Goal: Task Accomplishment & Management: Manage account settings

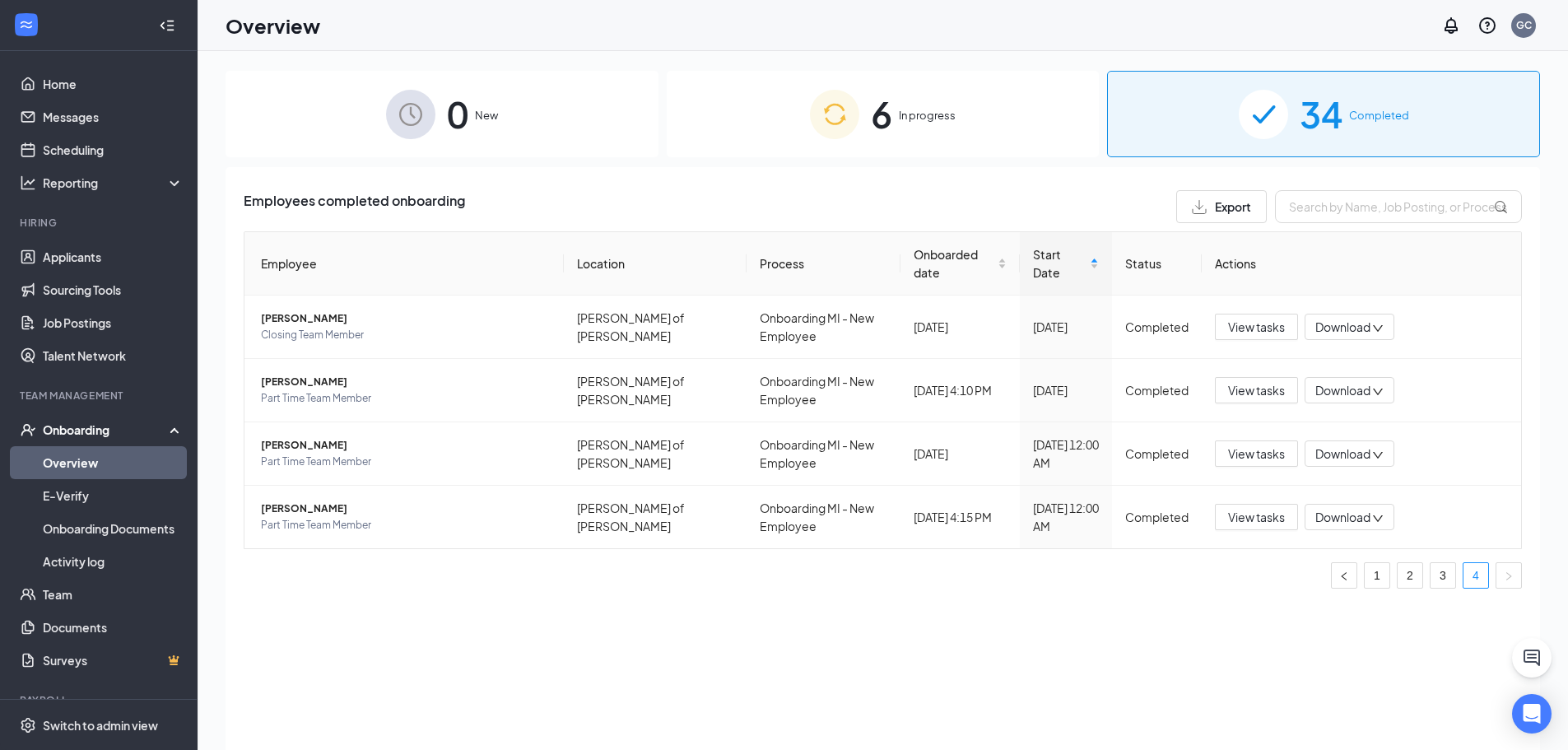
click at [102, 466] on link "Overview" at bounding box center [112, 462] width 140 height 33
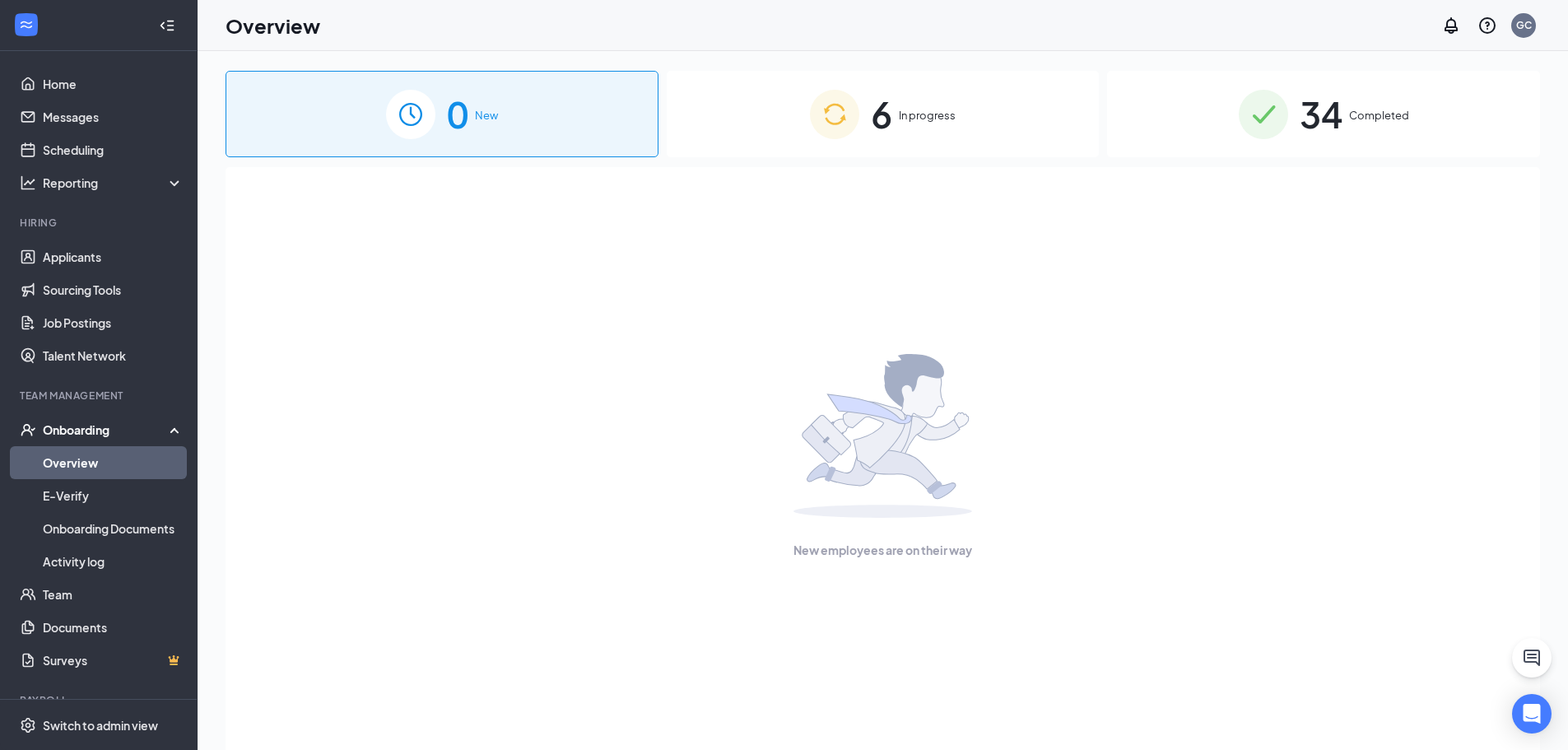
click at [895, 143] on div "6 In progress" at bounding box center [883, 114] width 433 height 87
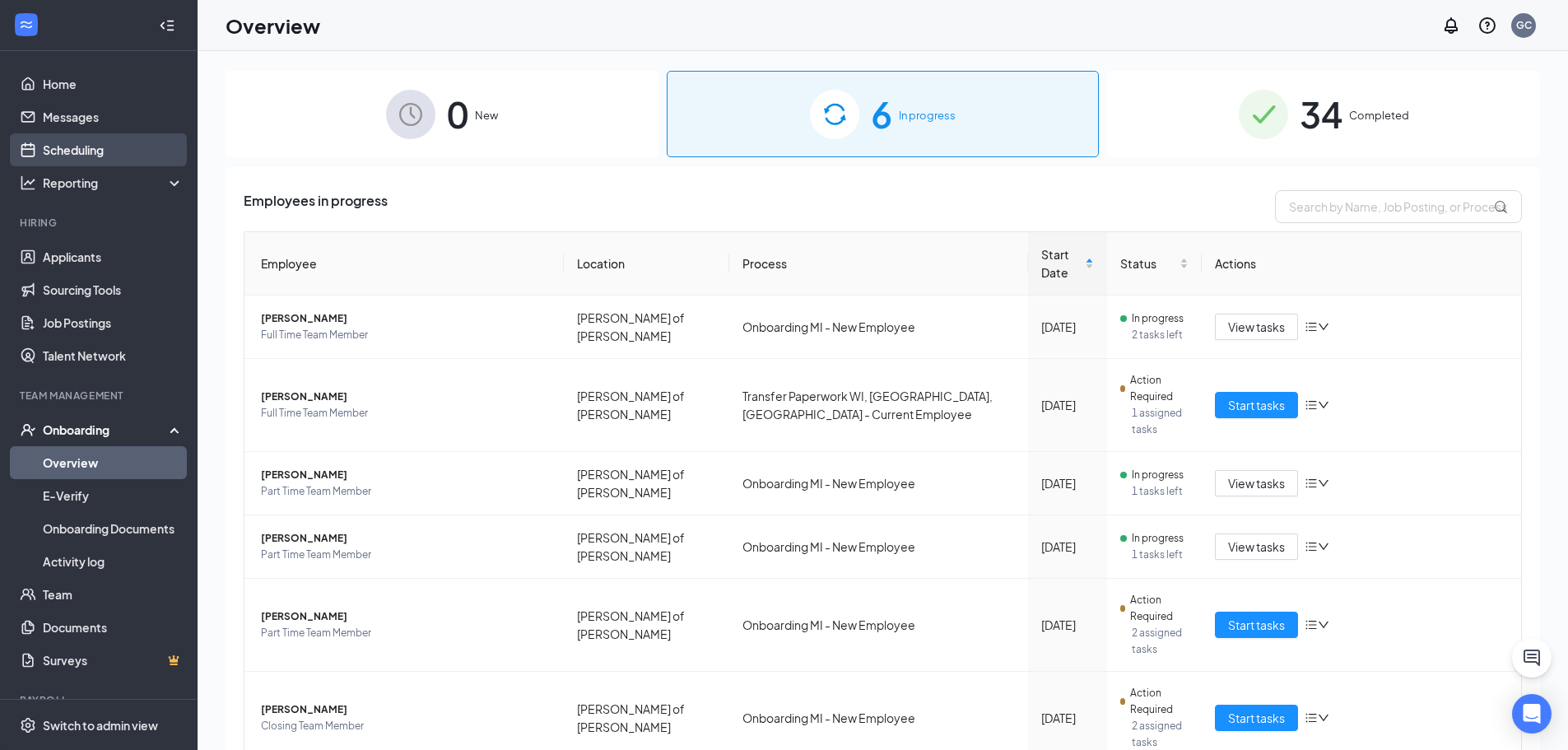
click at [109, 144] on link "Scheduling" at bounding box center [112, 149] width 140 height 33
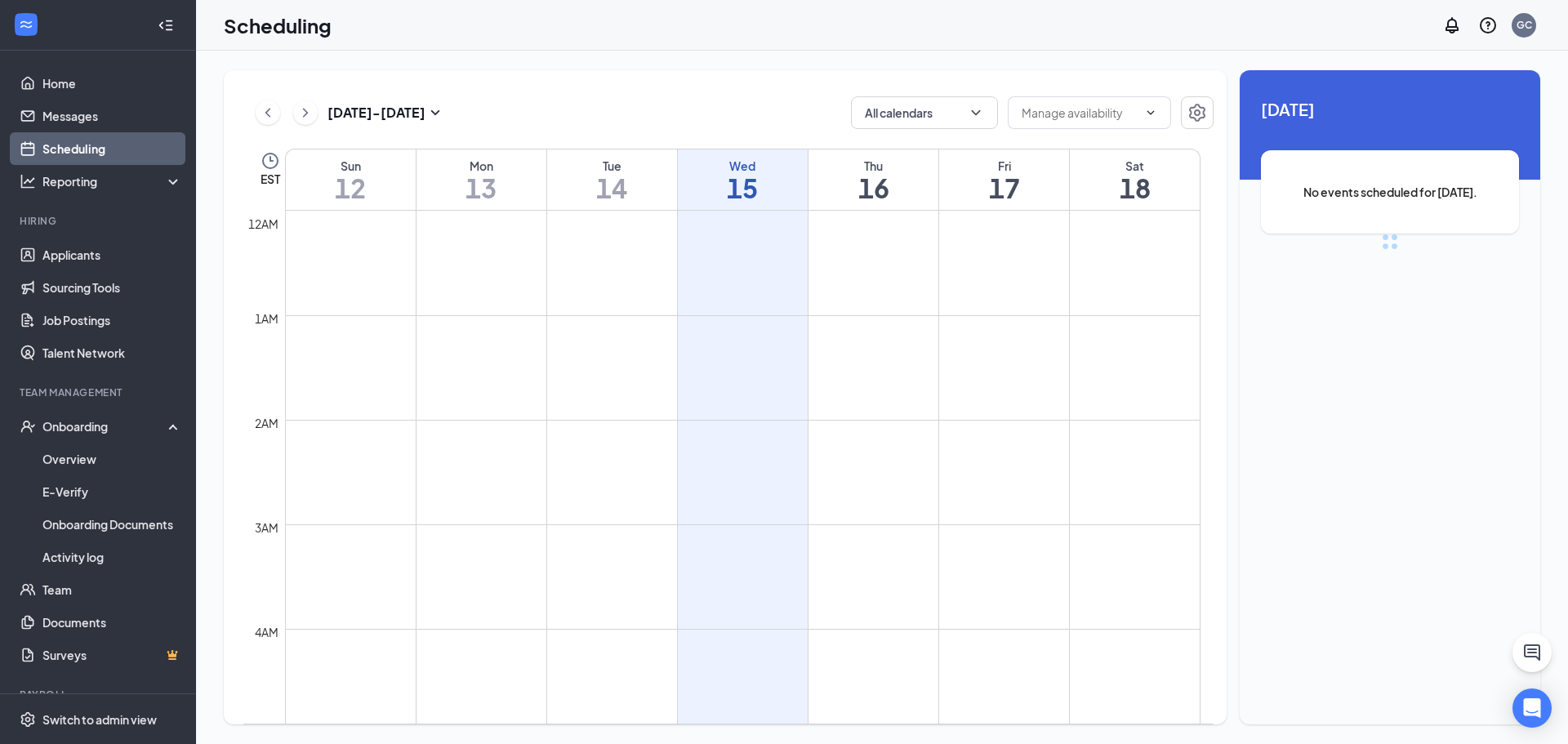
scroll to position [804, 0]
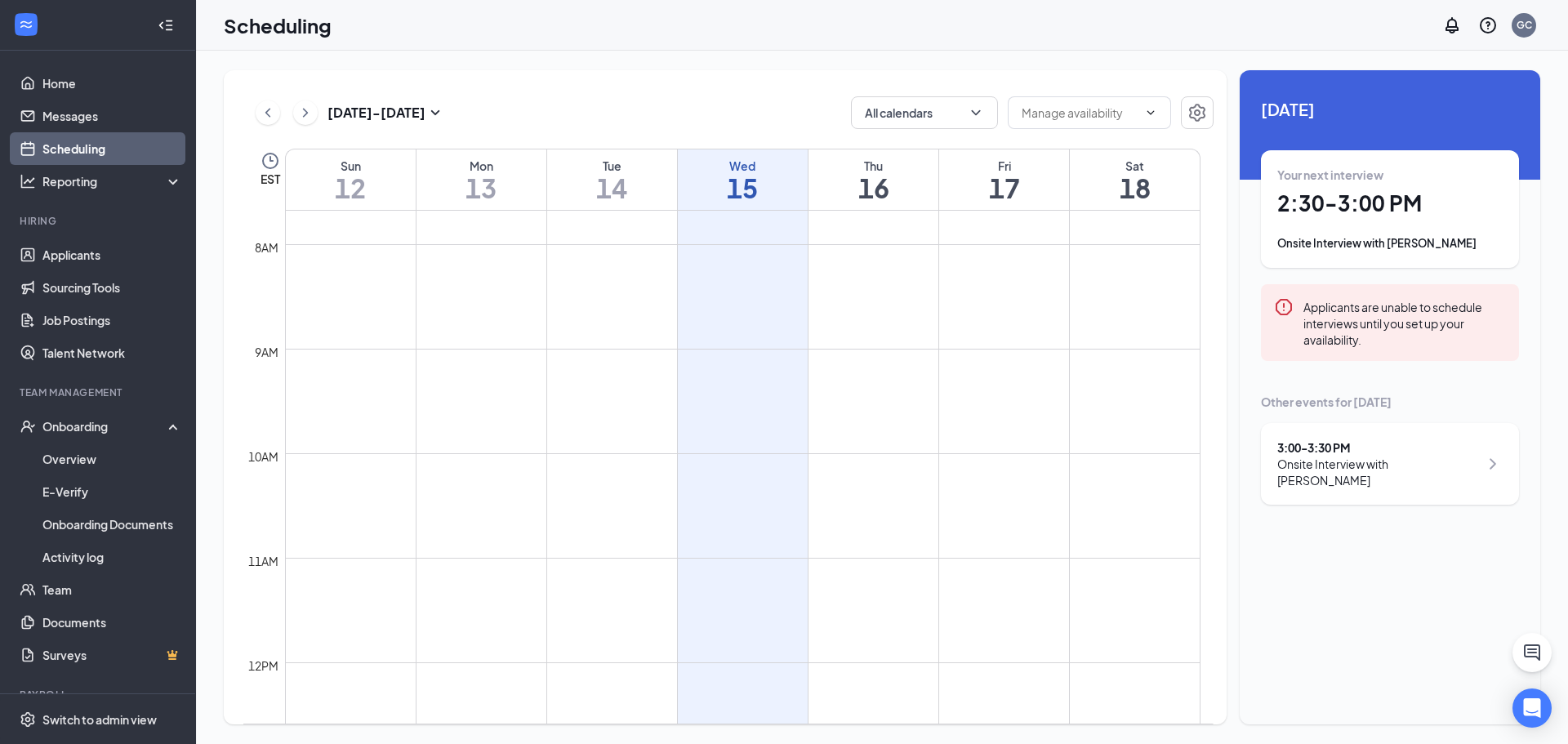
click at [1485, 457] on icon "ChevronRight" at bounding box center [1493, 464] width 19 height 19
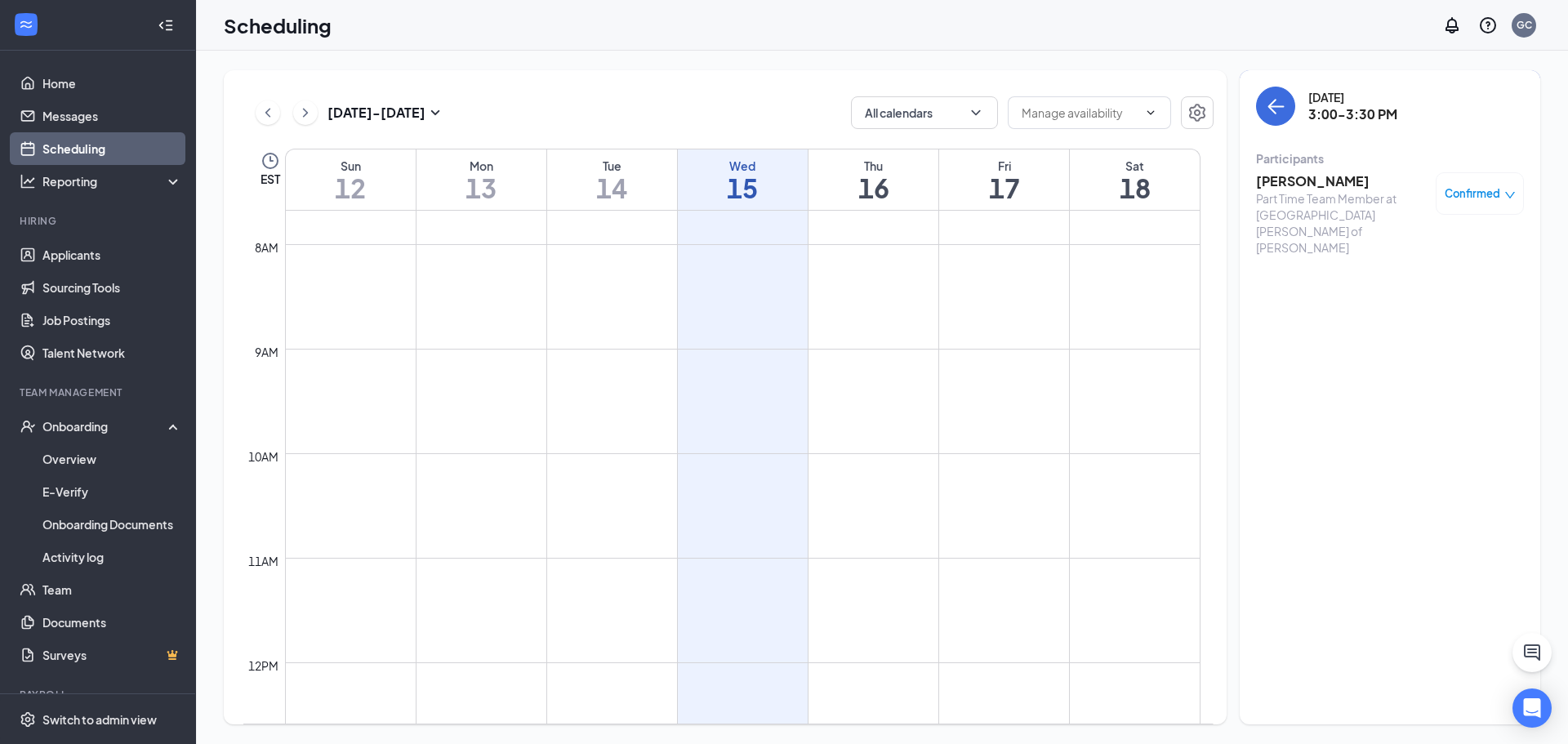
click at [1487, 204] on div "Confirmed" at bounding box center [1480, 194] width 88 height 42
click at [1511, 187] on div "Confirmed" at bounding box center [1480, 194] width 71 height 17
click at [1466, 267] on span "Mark complete" at bounding box center [1427, 274] width 81 height 18
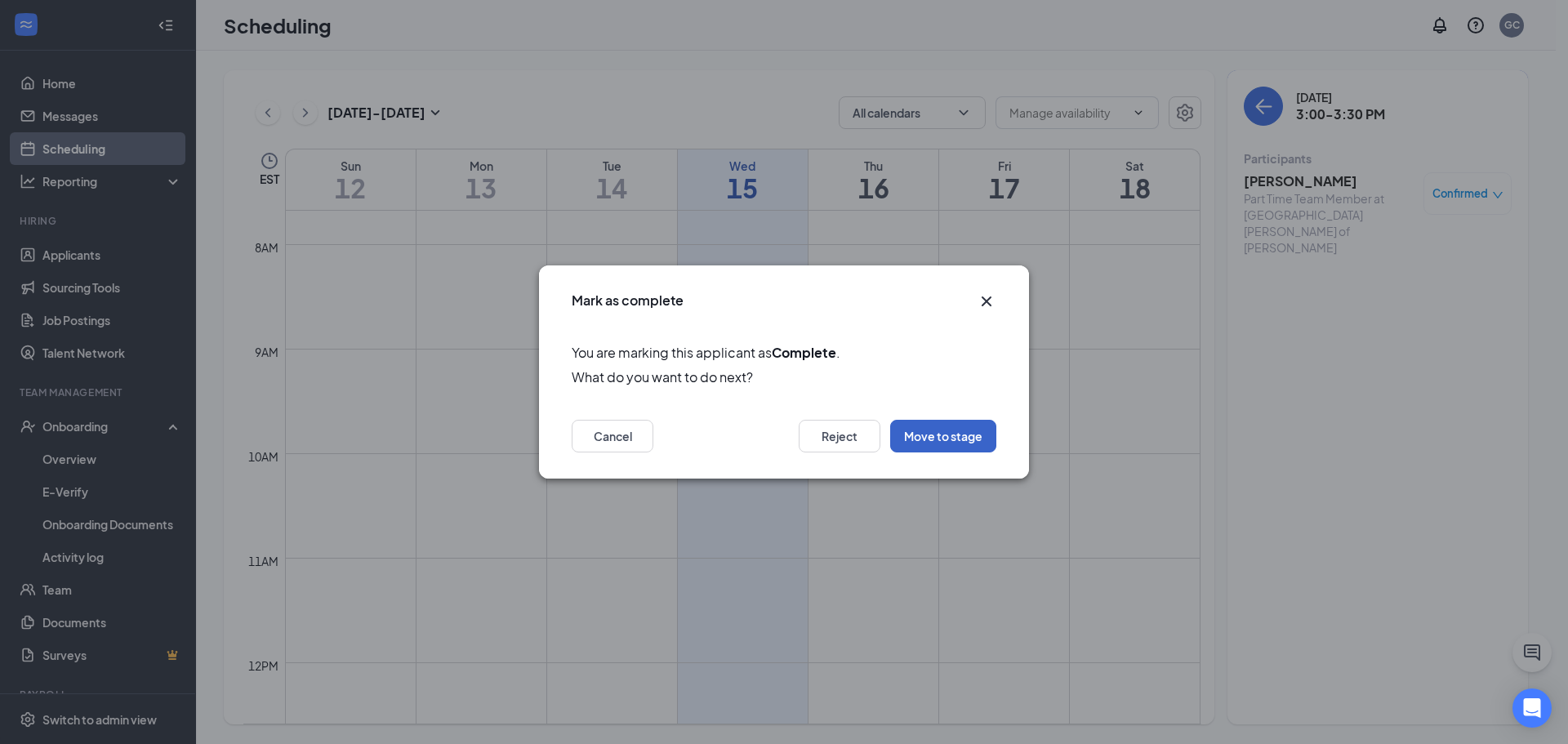
click at [971, 445] on button "Move to stage" at bounding box center [943, 436] width 106 height 32
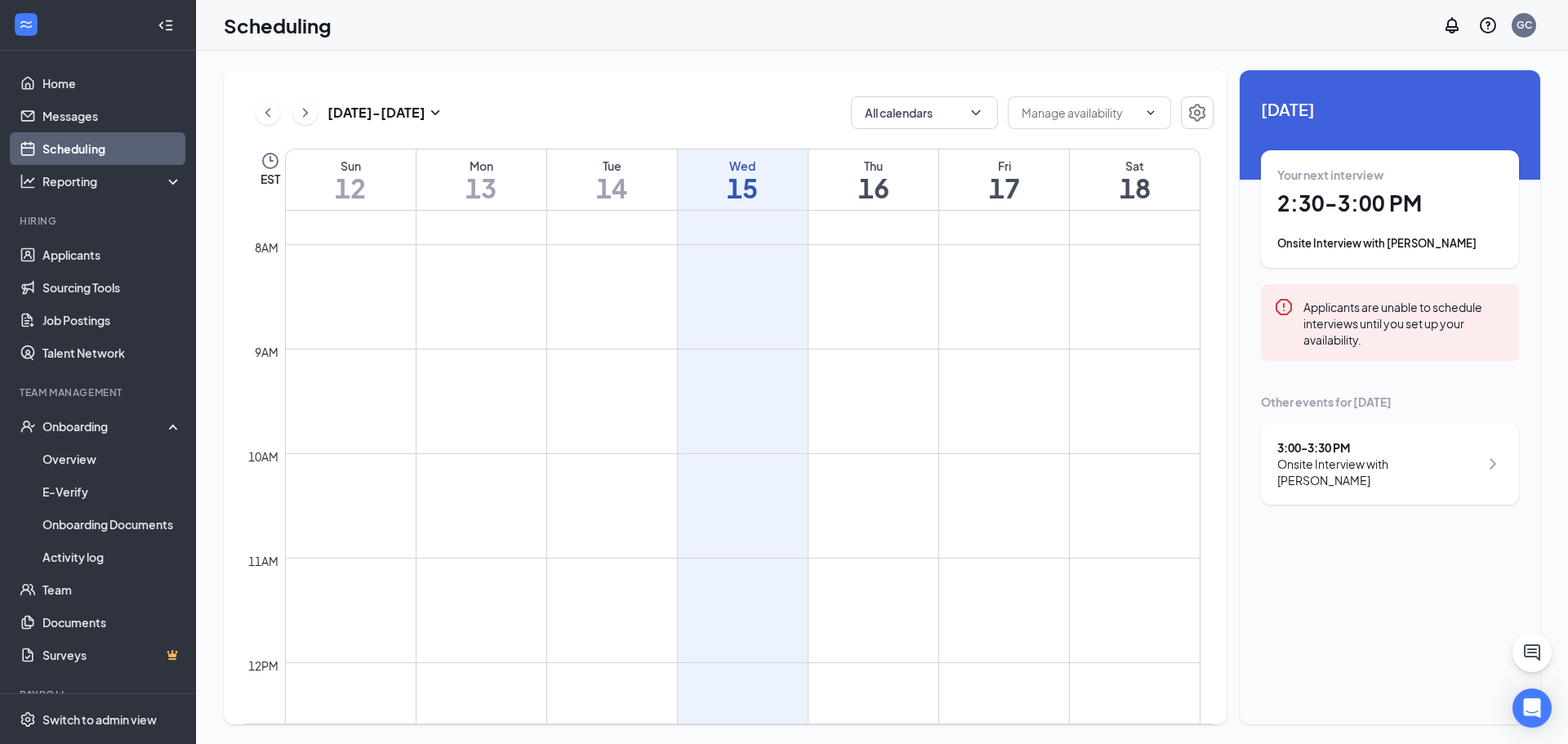
click at [1465, 464] on div "3:00 - 3:30 PM Onsite Interview with [PERSON_NAME]" at bounding box center [1389, 464] width 225 height 49
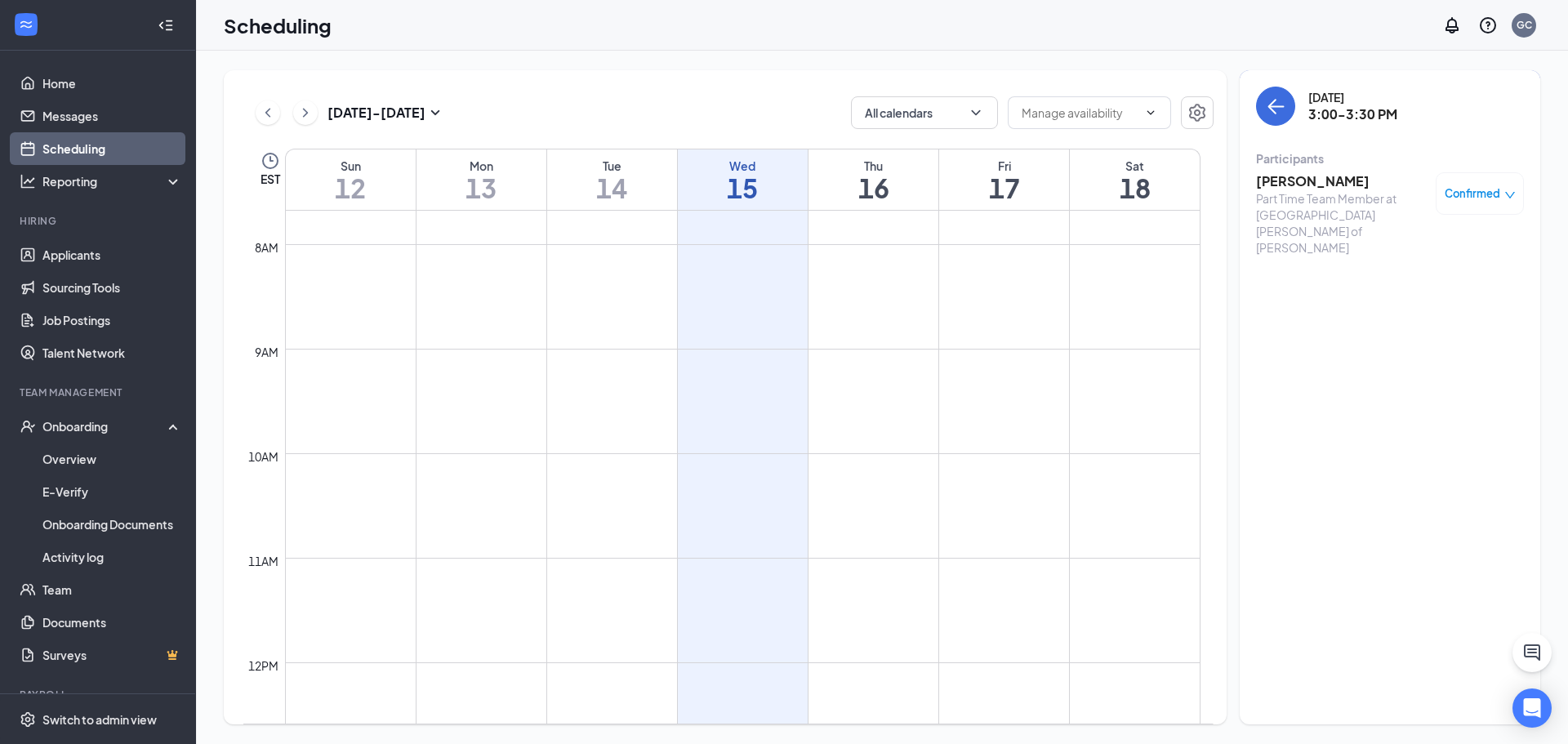
click at [1501, 188] on div "Confirmed" at bounding box center [1480, 194] width 71 height 17
click at [1451, 270] on span "Mark complete" at bounding box center [1427, 274] width 81 height 18
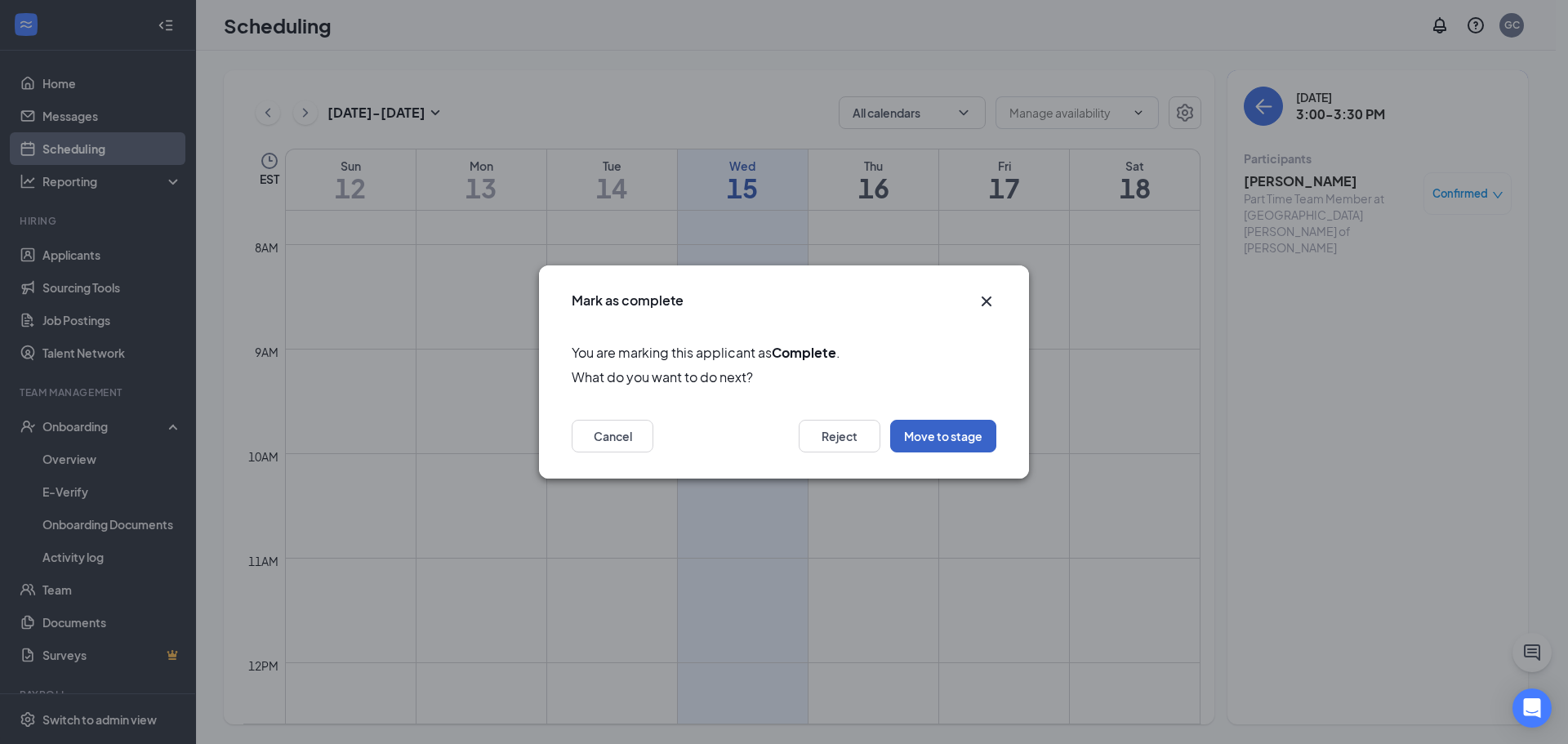
click at [934, 443] on button "Move to stage" at bounding box center [943, 436] width 106 height 32
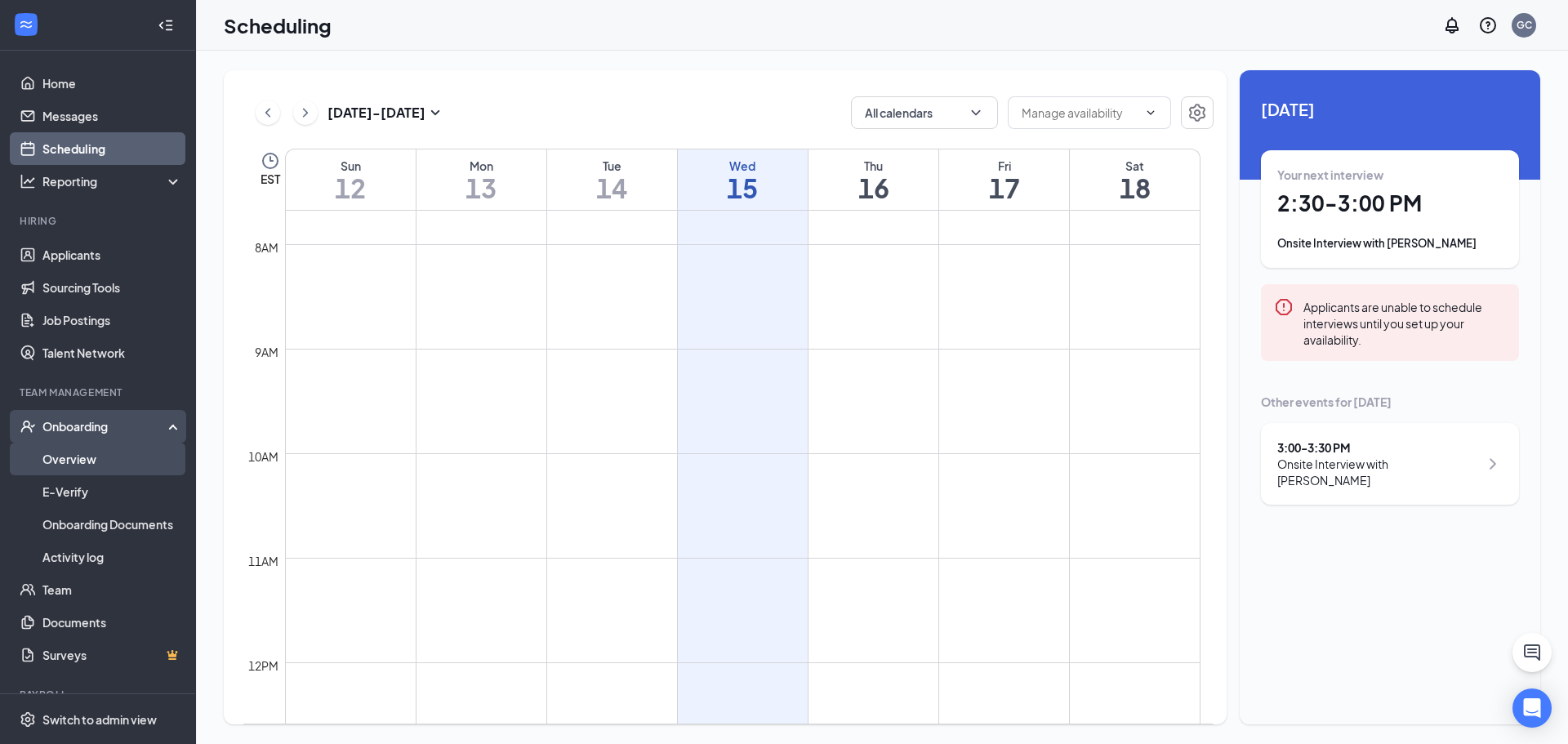
click at [94, 462] on link "Overview" at bounding box center [111, 458] width 139 height 32
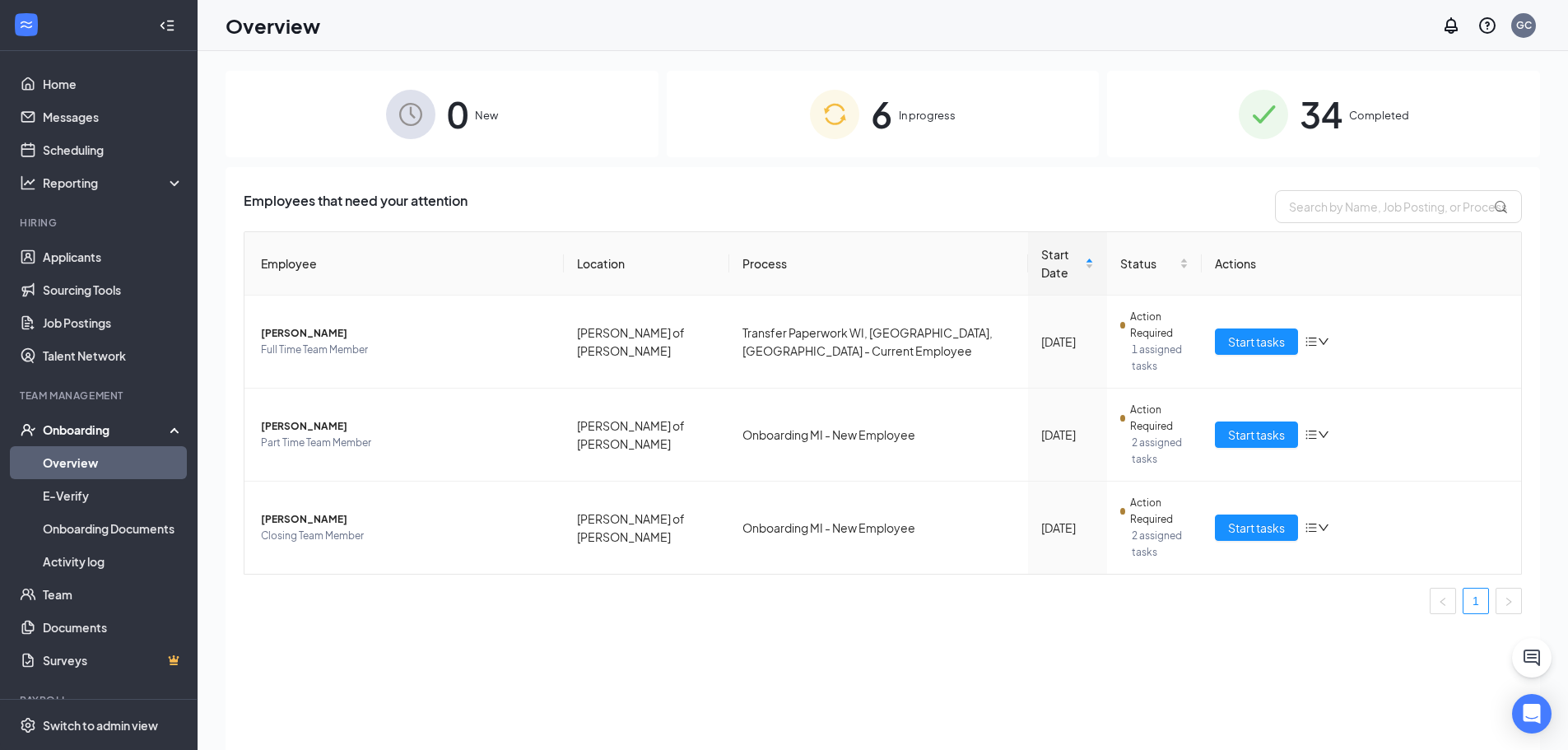
click at [481, 128] on div "0 New" at bounding box center [441, 114] width 433 height 87
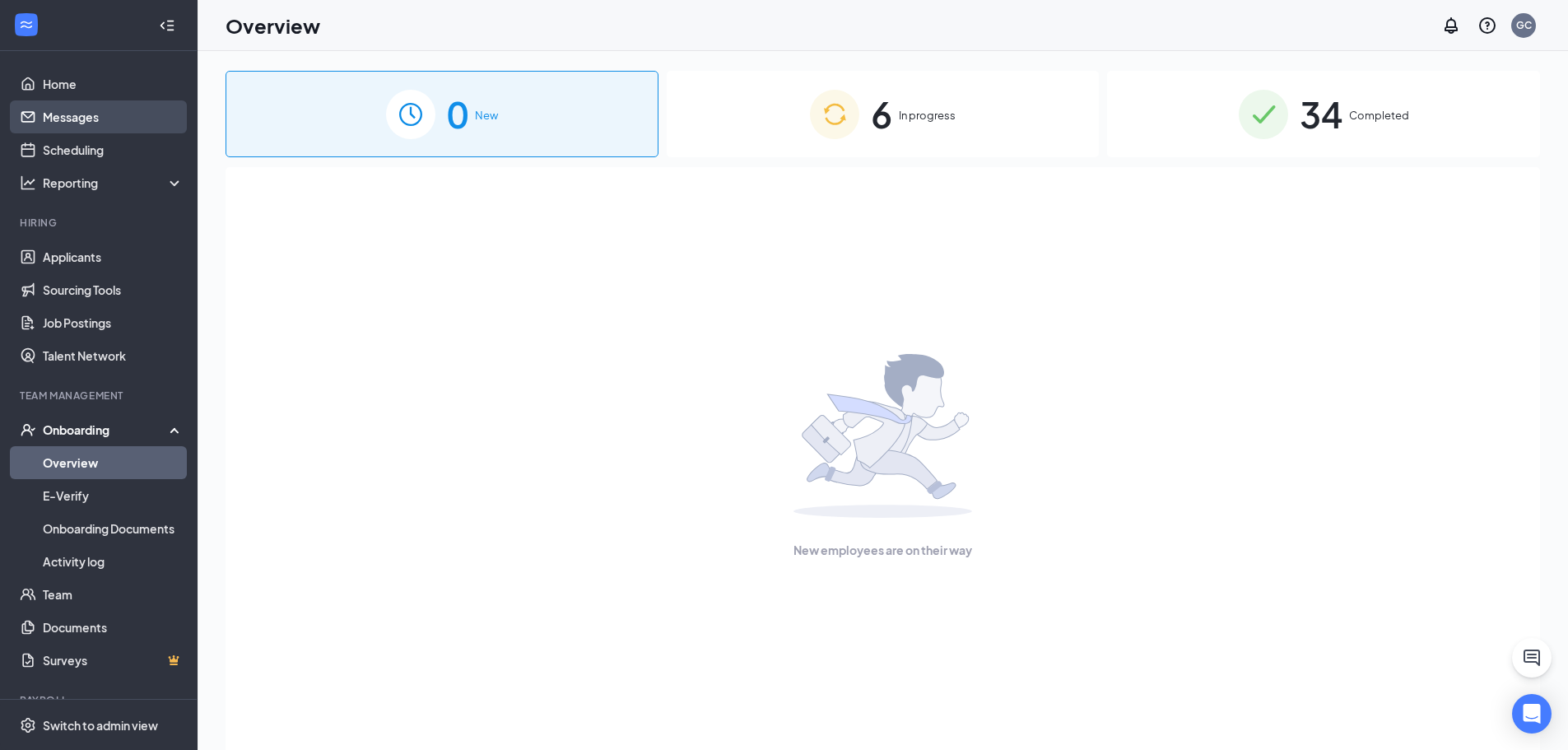
click at [116, 108] on link "Messages" at bounding box center [112, 117] width 140 height 33
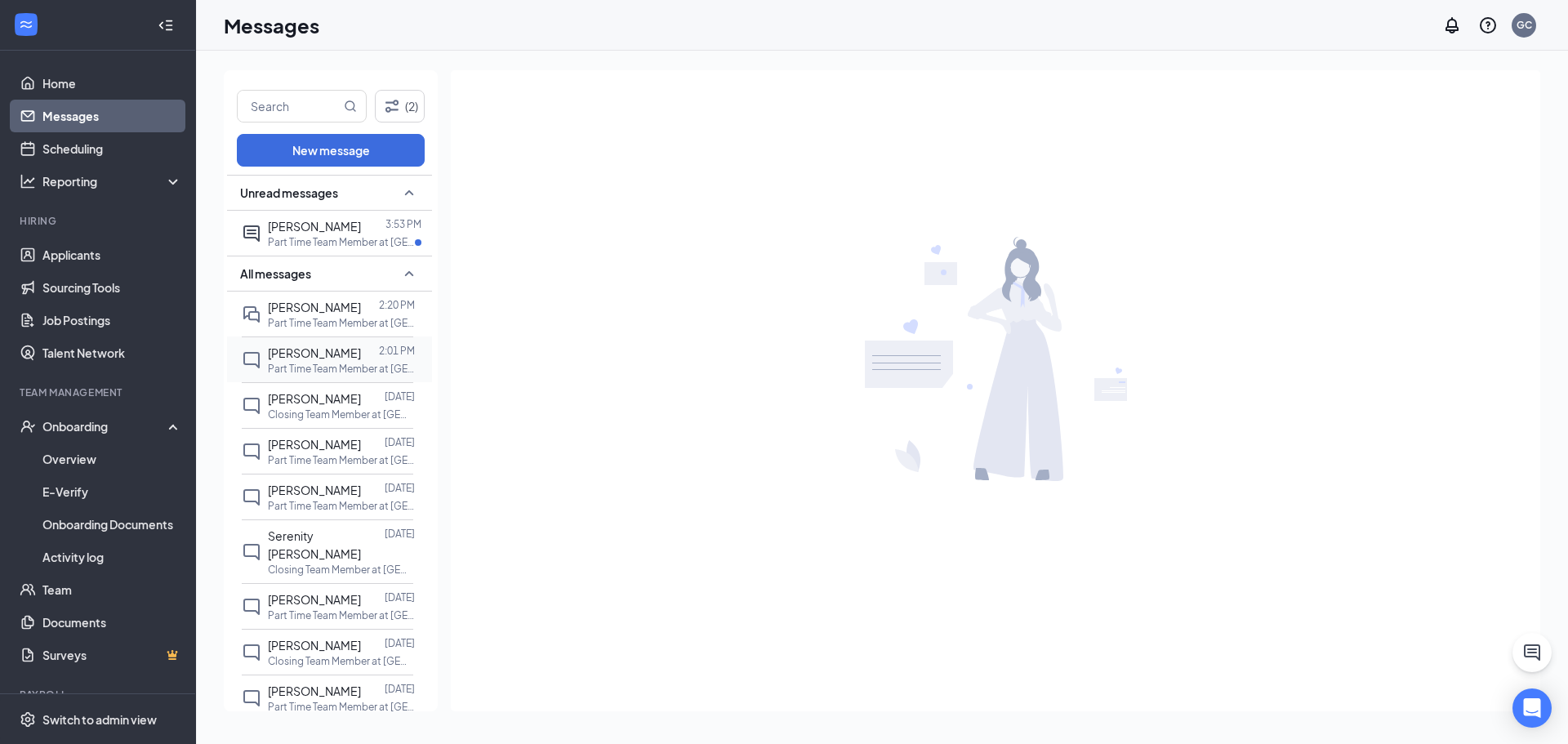
click at [361, 353] on div at bounding box center [370, 353] width 18 height 18
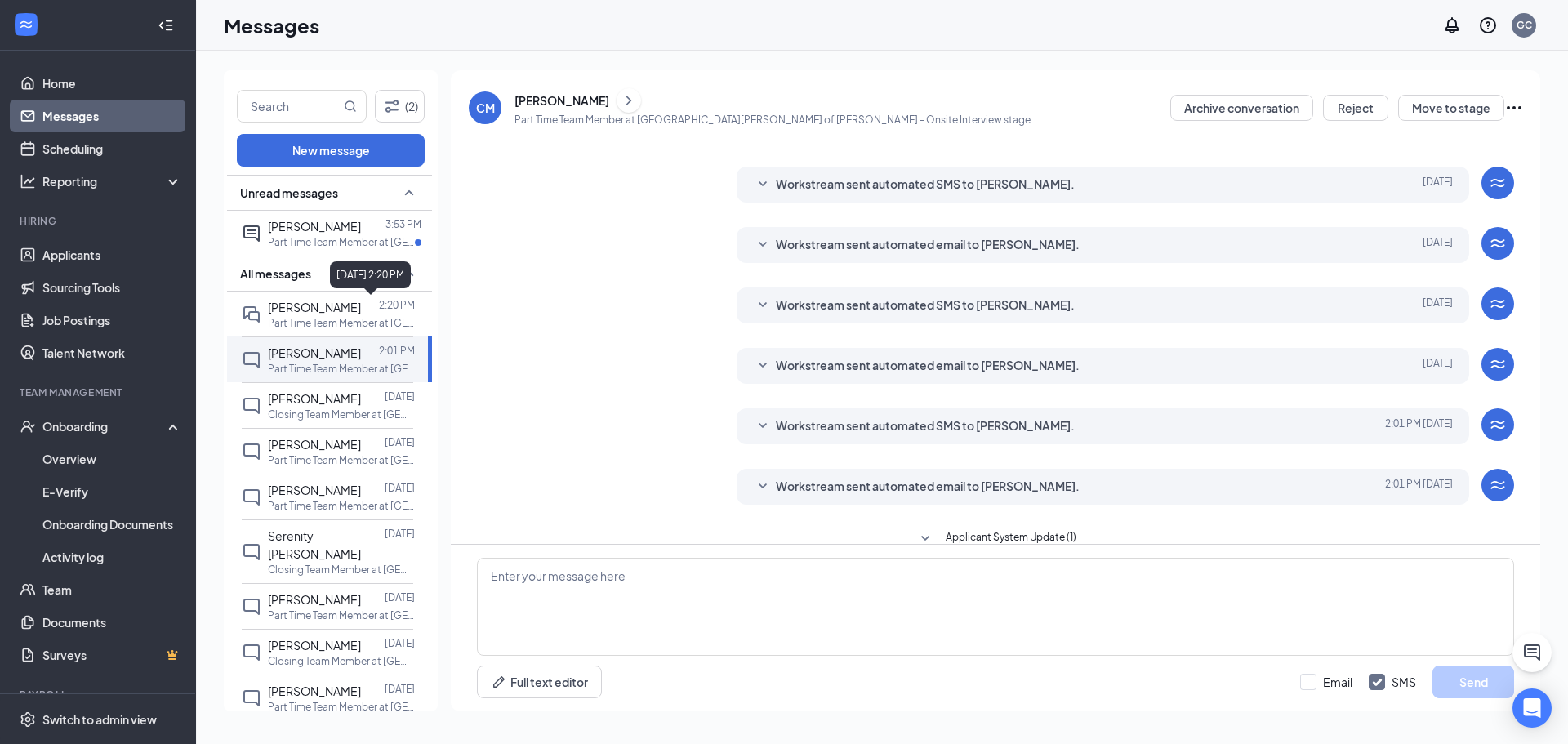
scroll to position [323, 0]
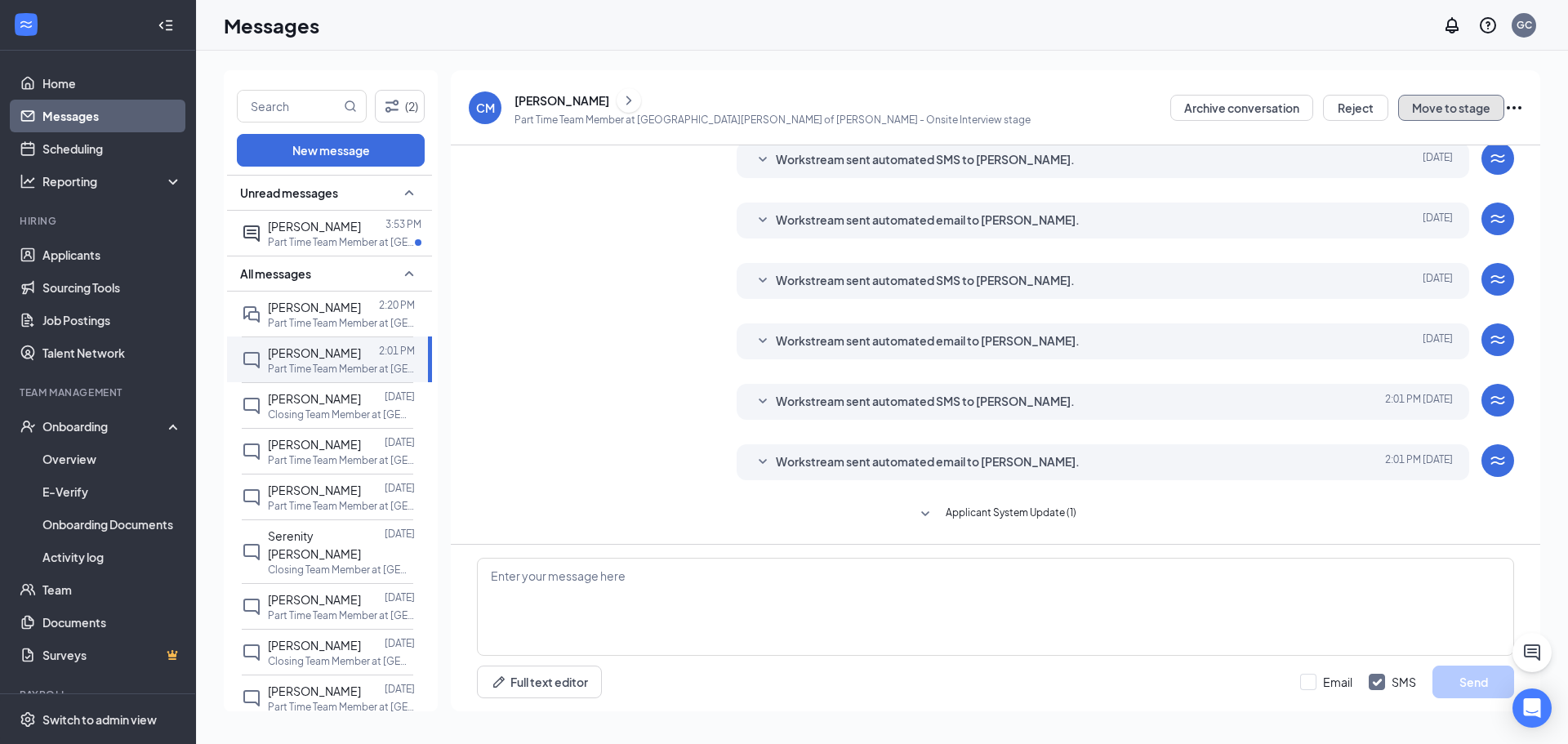
click at [1485, 105] on button "Move to stage" at bounding box center [1451, 108] width 106 height 26
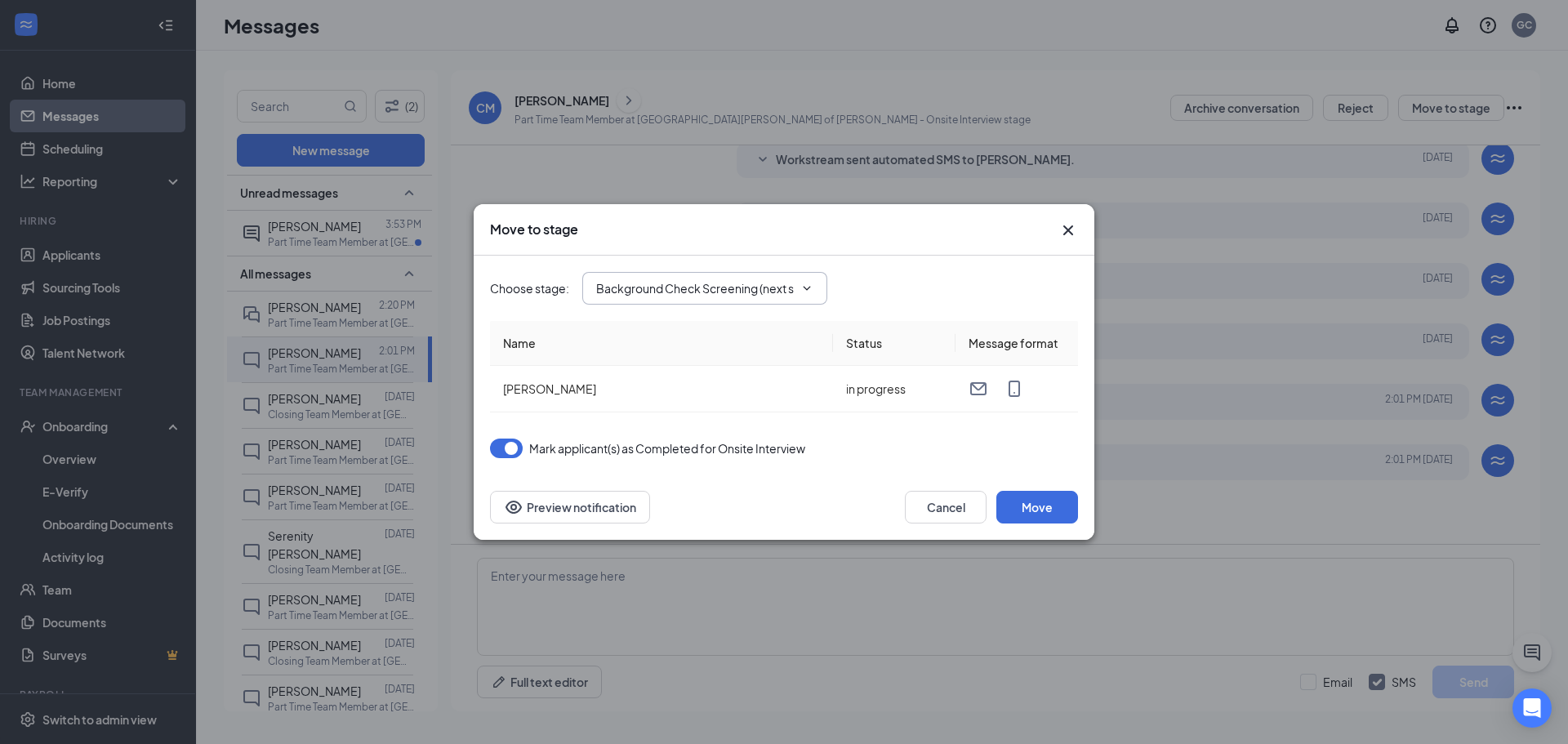
click at [794, 283] on input "Background Check Screening (next stage)" at bounding box center [696, 288] width 198 height 18
click at [731, 449] on div "Onboarding Documents" at bounding box center [675, 443] width 130 height 18
type input "Onboarding Documents"
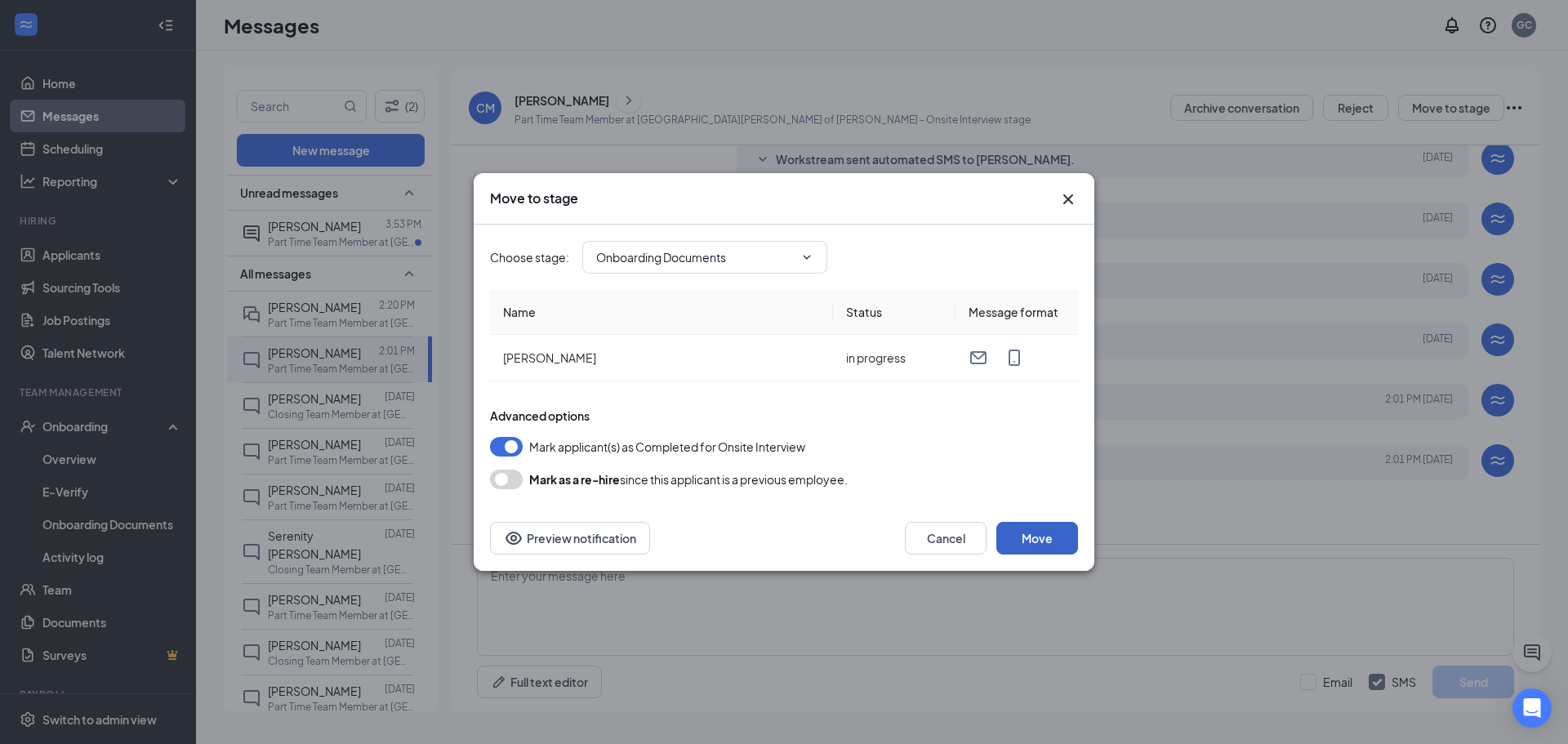
click at [1056, 528] on button "Move" at bounding box center [1036, 538] width 81 height 32
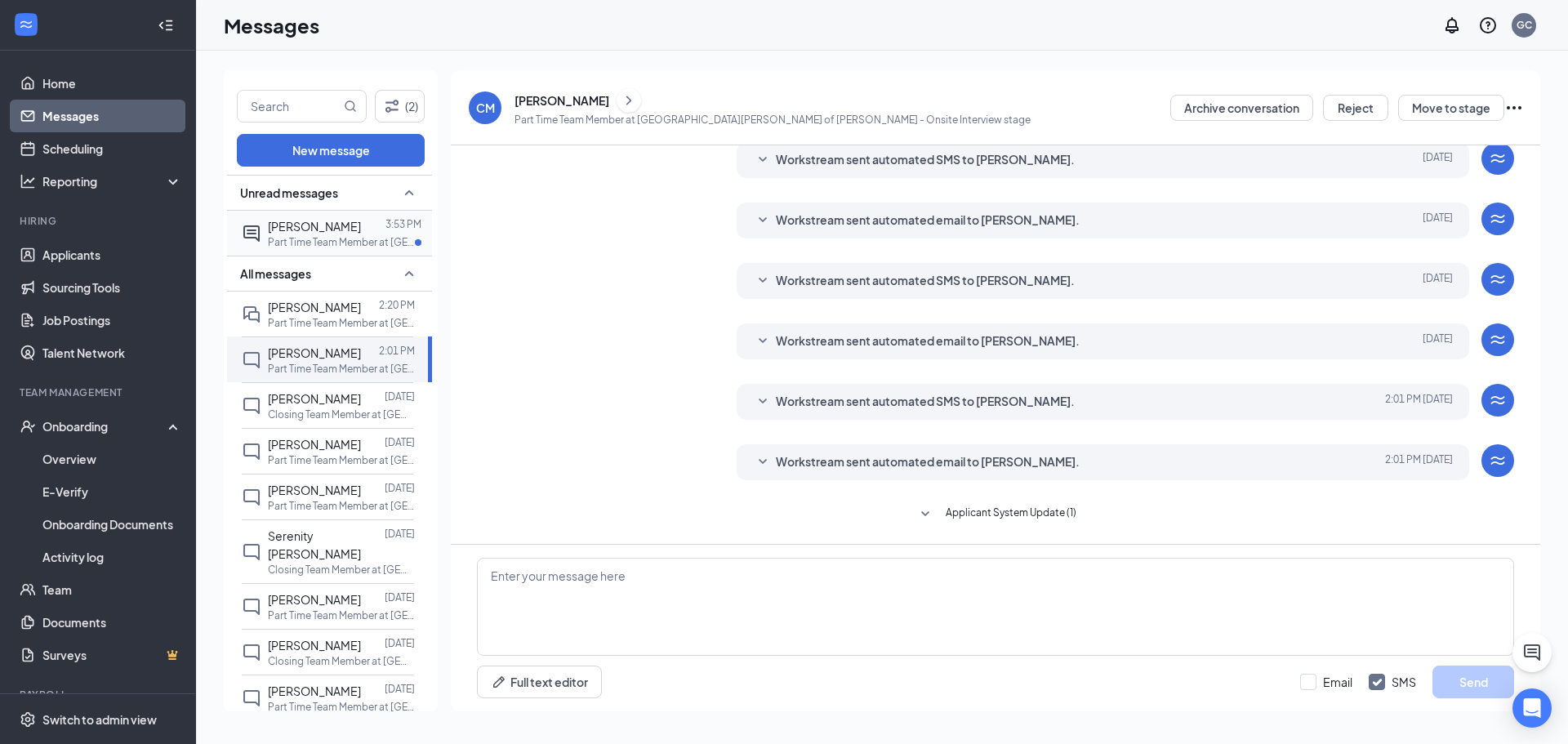
click at [321, 215] on div "[PERSON_NAME] 3:53 PM Part Time Team Member at [GEOGRAPHIC_DATA][PERSON_NAME] o…" at bounding box center [328, 233] width 172 height 45
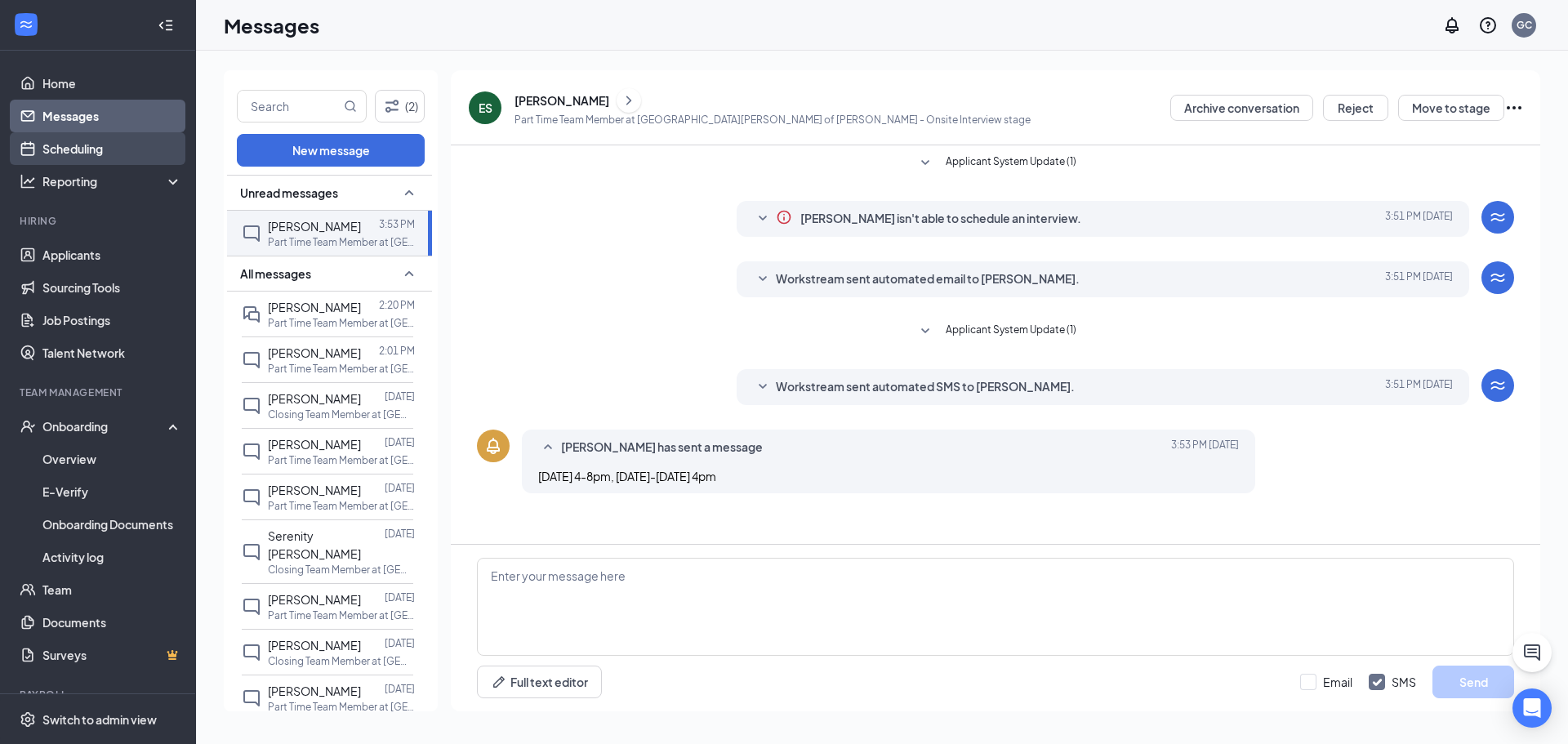
click at [66, 142] on link "Scheduling" at bounding box center [111, 148] width 139 height 32
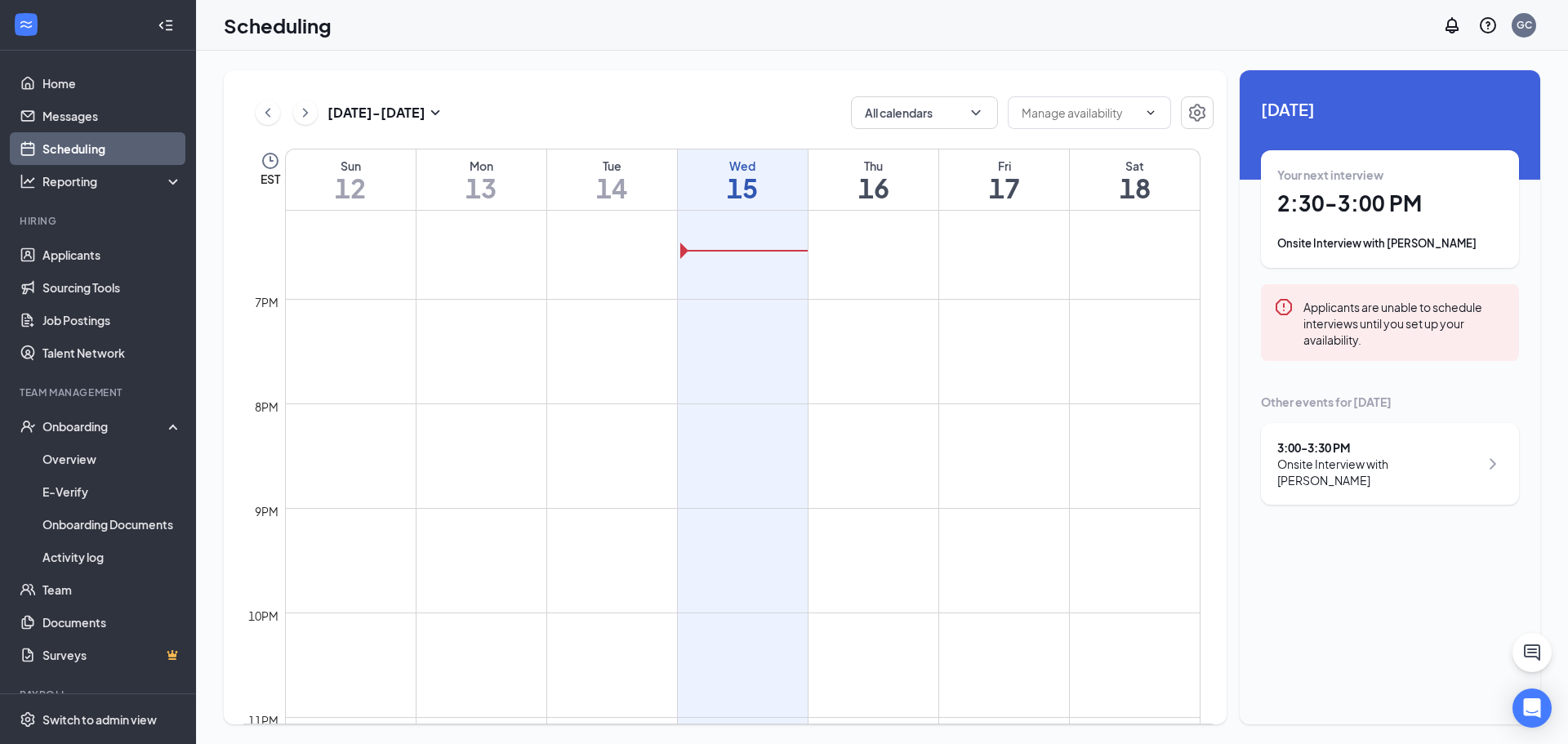
scroll to position [1997, 0]
click at [316, 117] on button at bounding box center [306, 113] width 25 height 25
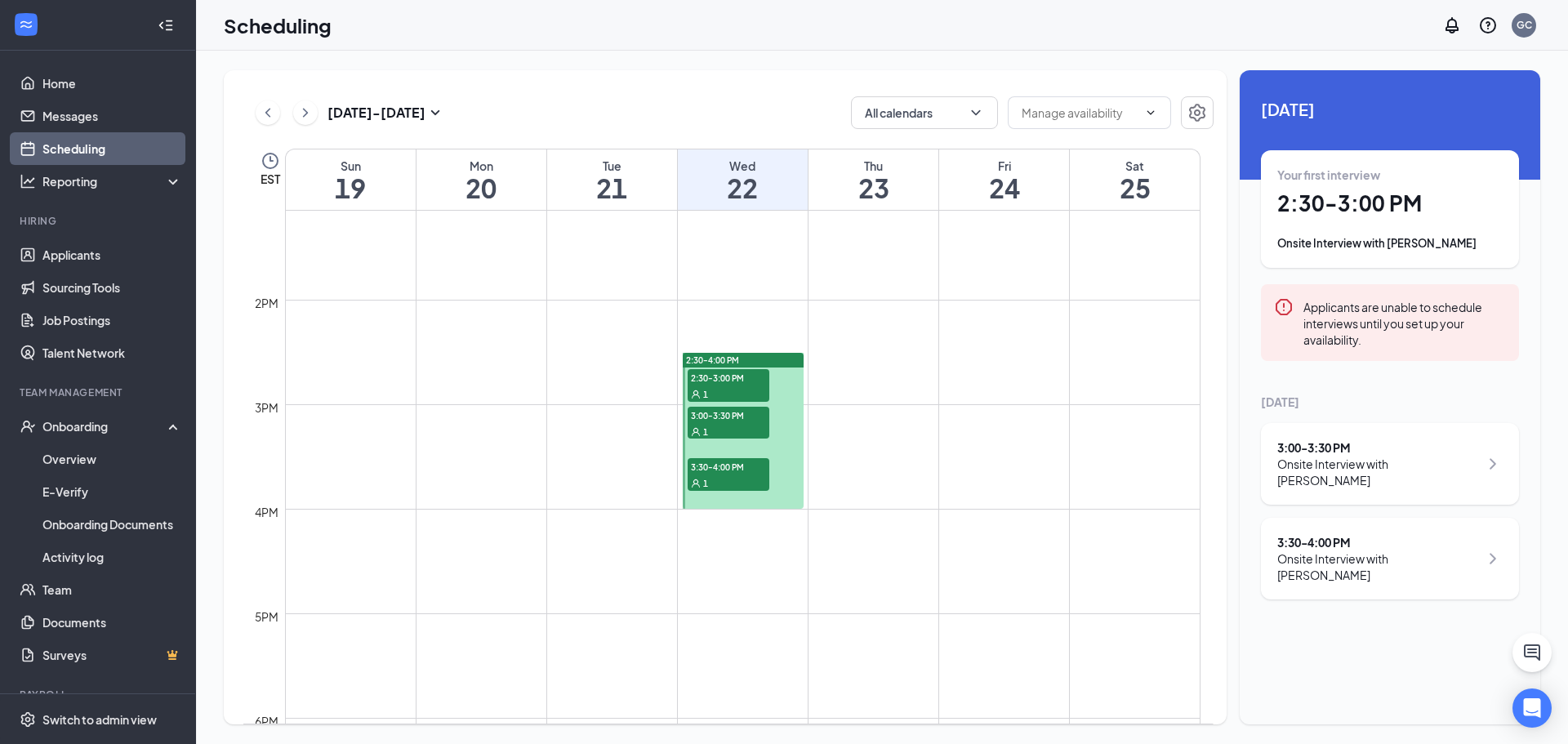
scroll to position [1456, 0]
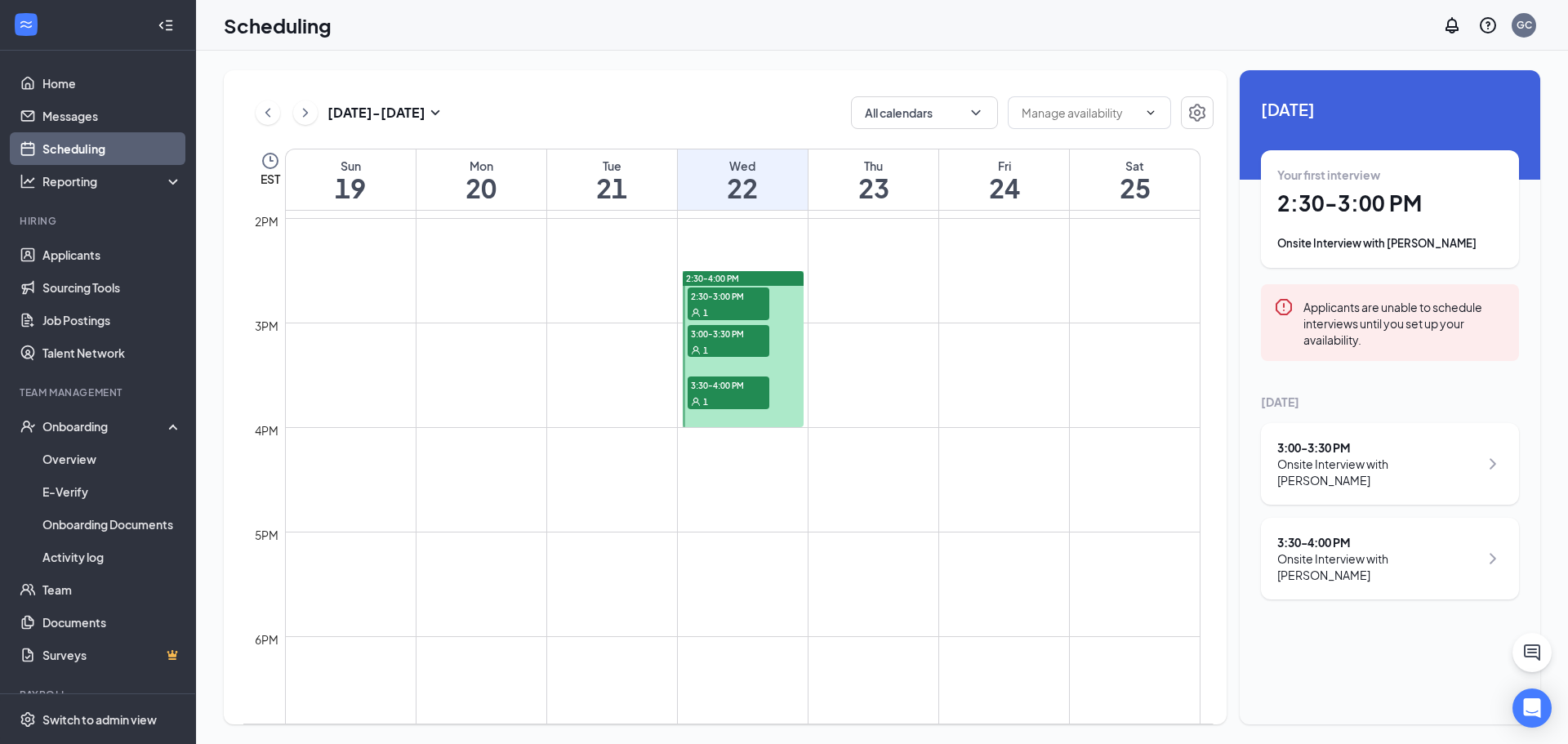
click at [754, 289] on span "2:30-3:00 PM" at bounding box center [728, 295] width 81 height 17
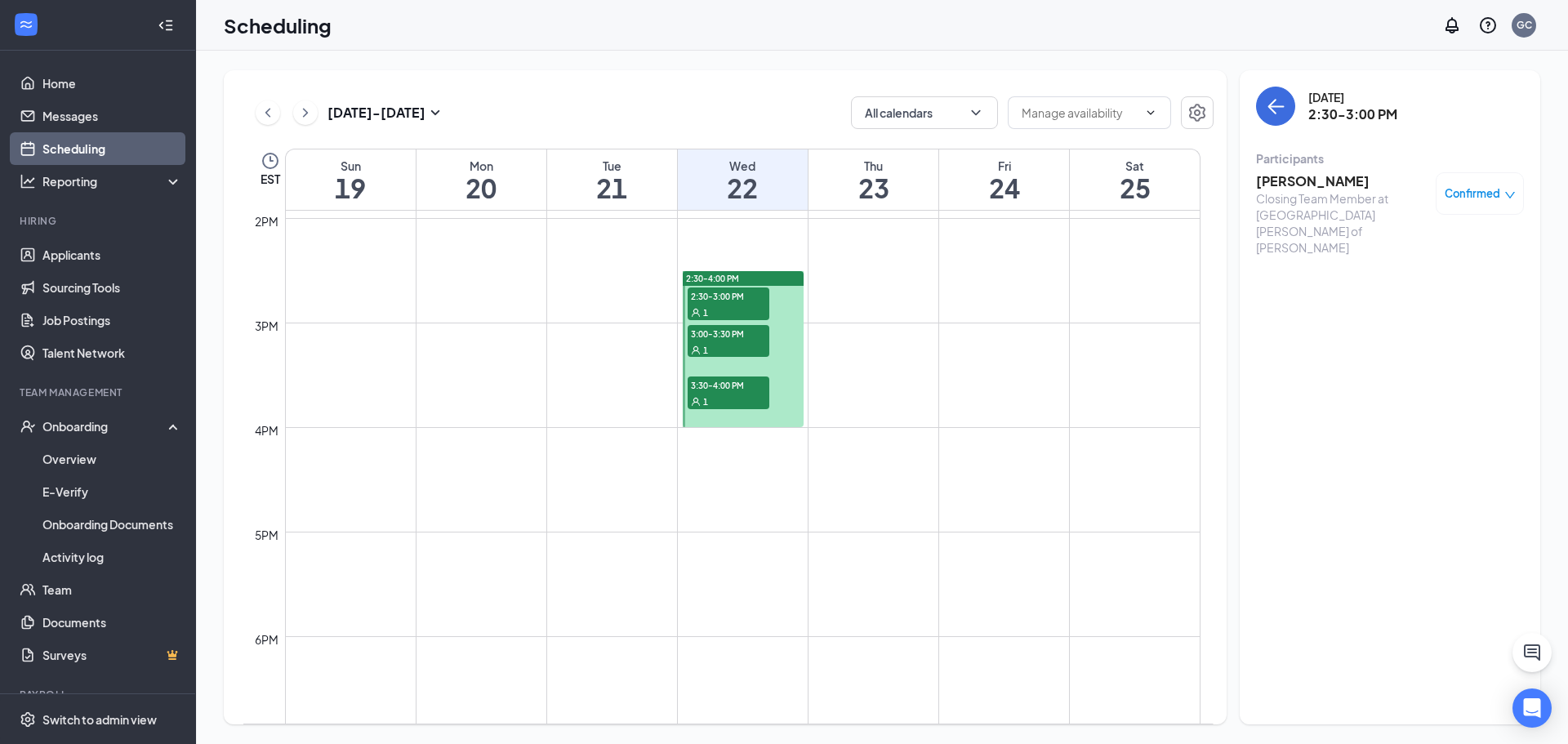
click at [747, 317] on div "1" at bounding box center [728, 312] width 81 height 17
click at [743, 348] on div "1" at bounding box center [728, 350] width 81 height 17
click at [760, 398] on div "1" at bounding box center [728, 400] width 81 height 17
click at [307, 114] on icon "ChevronRight" at bounding box center [306, 112] width 5 height 9
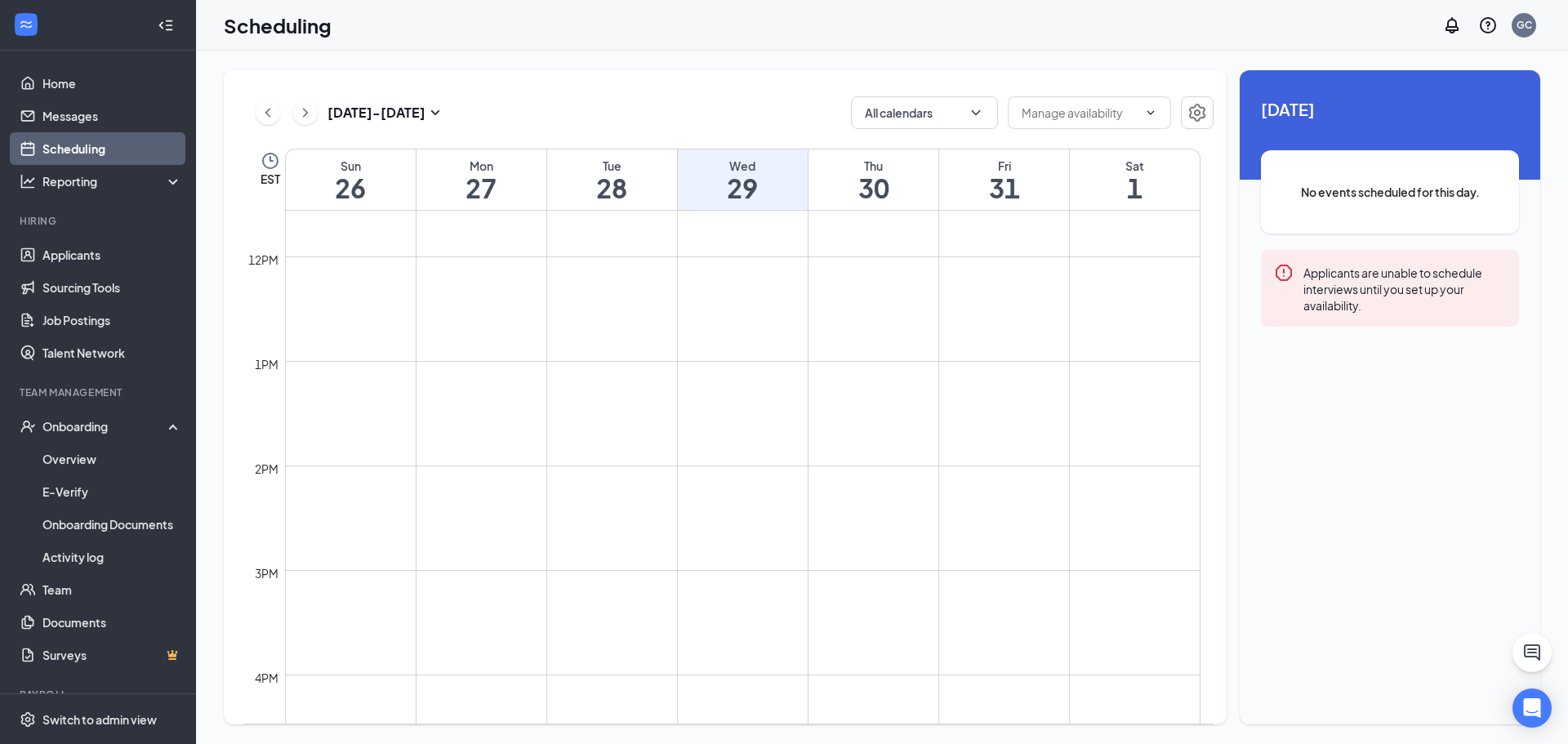
scroll to position [1375, 0]
